Goal: Information Seeking & Learning: Check status

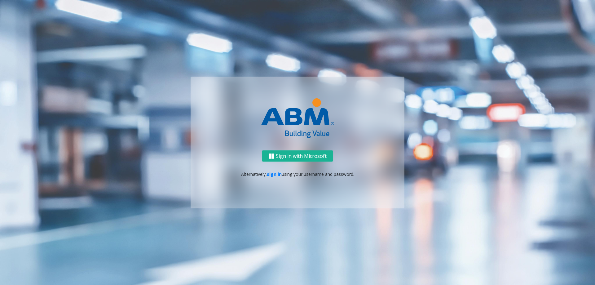
click at [276, 170] on div "Sign in with Microsoft Alternatively, sign in using your username and password." at bounding box center [298, 179] width 214 height 58
click at [278, 174] on link "sign in" at bounding box center [274, 174] width 15 height 6
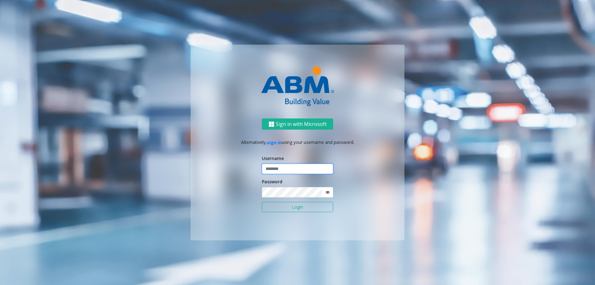
click at [278, 167] on input "text" at bounding box center [297, 169] width 71 height 11
type input "********"
click at [286, 206] on button "Login" at bounding box center [297, 207] width 71 height 11
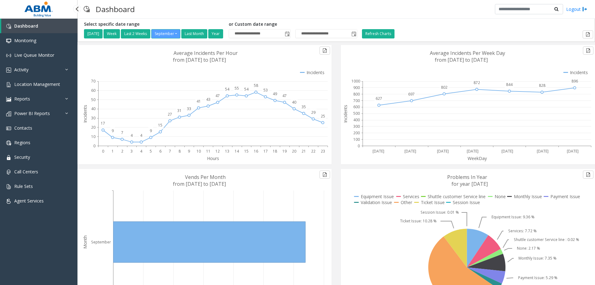
click at [37, 30] on link "Dashboard" at bounding box center [39, 26] width 76 height 15
click at [39, 42] on link "Monitoring" at bounding box center [38, 40] width 77 height 15
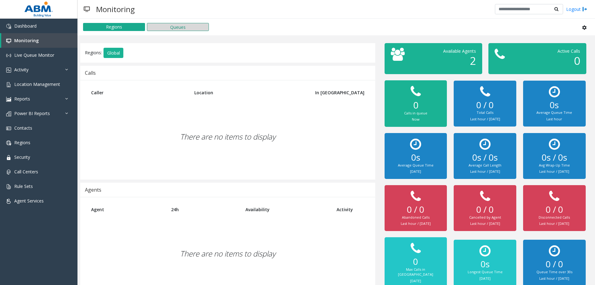
click at [197, 27] on button "Queues" at bounding box center [178, 27] width 62 height 8
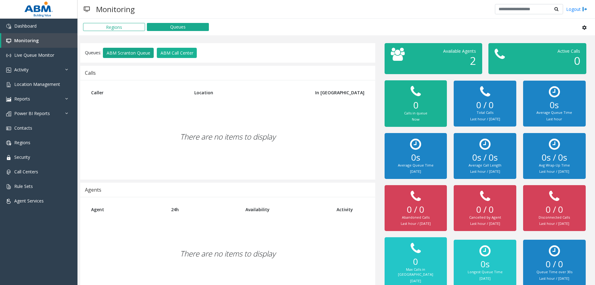
click at [119, 54] on button "ABM Scranton Queue" at bounding box center [128, 53] width 51 height 11
click at [171, 51] on button "ABM Call Center" at bounding box center [177, 53] width 40 height 11
click at [139, 52] on button "ABM Scranton Queue" at bounding box center [128, 53] width 51 height 11
click at [173, 51] on button "ABM Call Center" at bounding box center [177, 53] width 40 height 11
click at [175, 51] on button "ABM Call Center" at bounding box center [177, 53] width 40 height 11
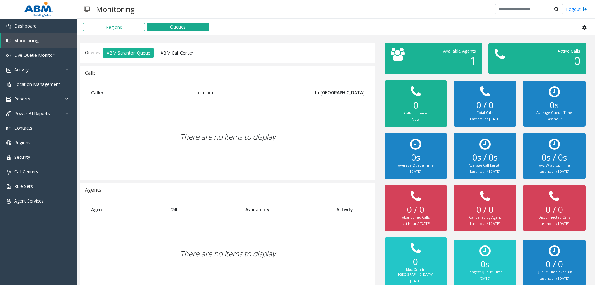
click at [175, 55] on button "ABM Call Center" at bounding box center [177, 53] width 40 height 11
click at [134, 57] on button "ABM Scranton Queue" at bounding box center [128, 53] width 51 height 11
click at [134, 55] on button "ABM Scranton Queue" at bounding box center [128, 53] width 51 height 11
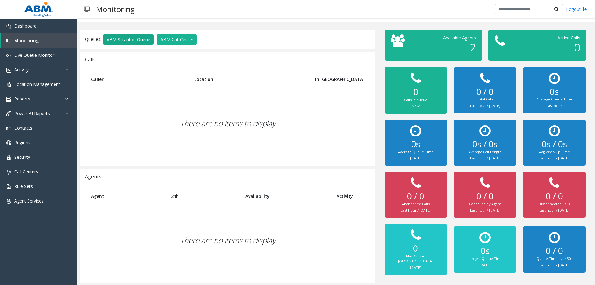
scroll to position [14, 0]
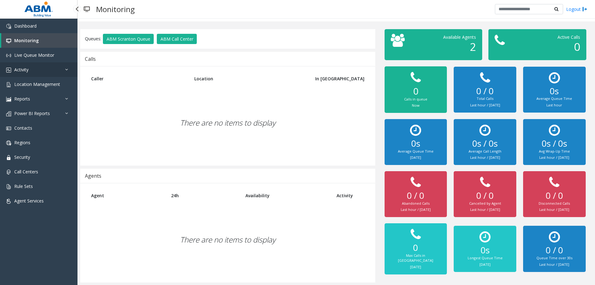
click at [50, 70] on link "Activity" at bounding box center [38, 69] width 77 height 15
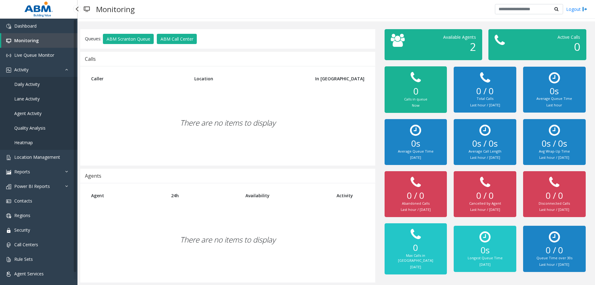
click at [42, 82] on link "Daily Activity" at bounding box center [38, 84] width 77 height 15
